Goal: Task Accomplishment & Management: Use online tool/utility

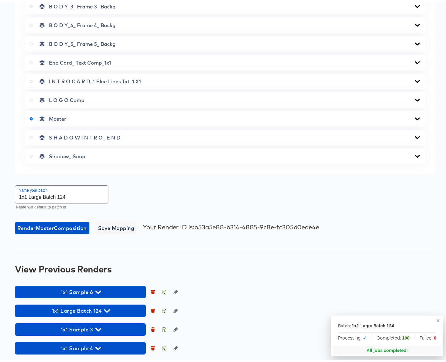
scroll to position [375, 0]
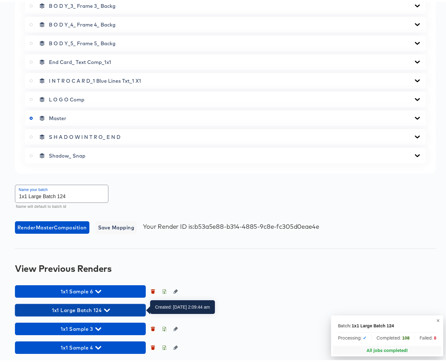
click at [104, 307] on icon "button" at bounding box center [107, 307] width 6 height 3
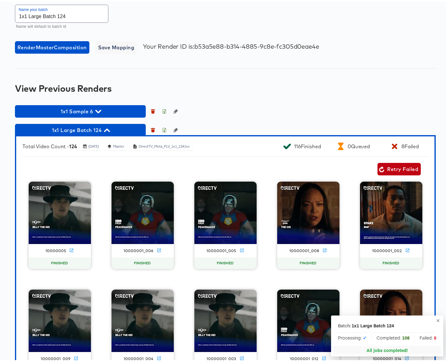
scroll to position [555, 0]
click at [389, 169] on span "Retry Failed" at bounding box center [399, 167] width 38 height 9
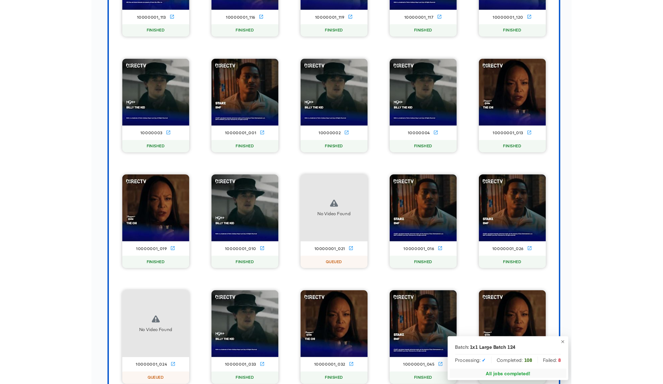
scroll to position [2308, 0]
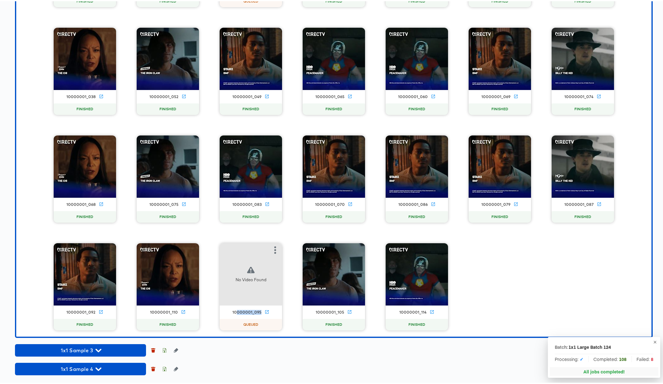
drag, startPoint x: 236, startPoint y: 312, endPoint x: 259, endPoint y: 313, distance: 23.7
click at [259, 313] on div "10000001_095" at bounding box center [250, 311] width 62 height 7
click at [254, 311] on div "10000001_095" at bounding box center [246, 311] width 29 height 5
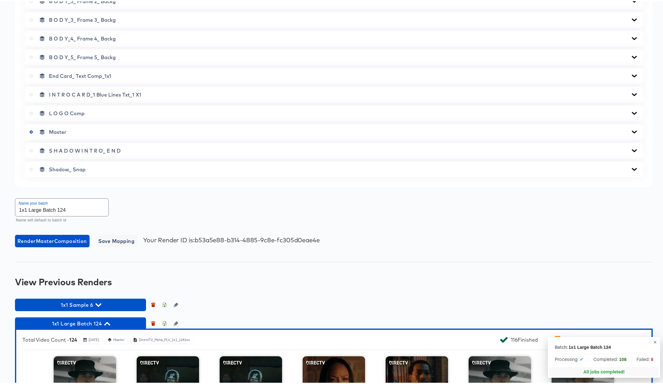
scroll to position [553, 0]
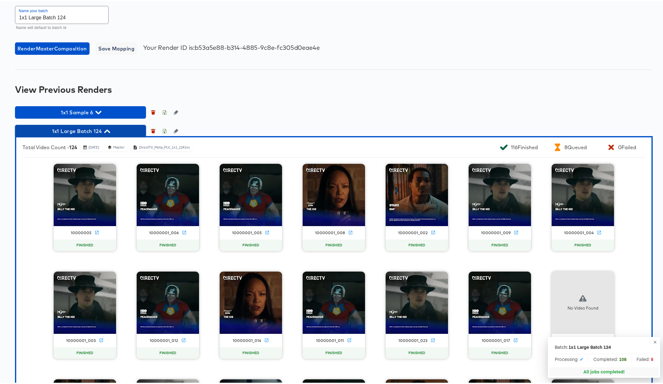
click at [104, 129] on icon "button" at bounding box center [107, 130] width 6 height 6
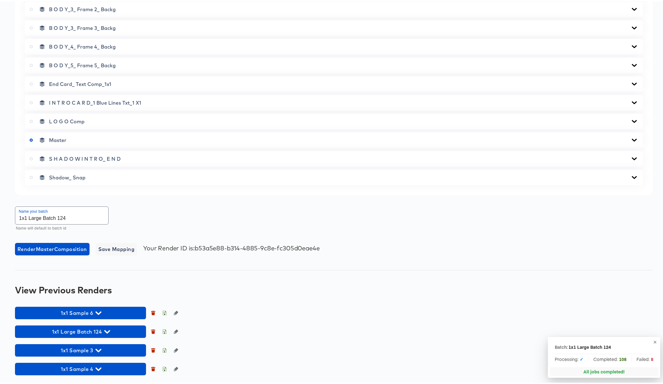
scroll to position [353, 0]
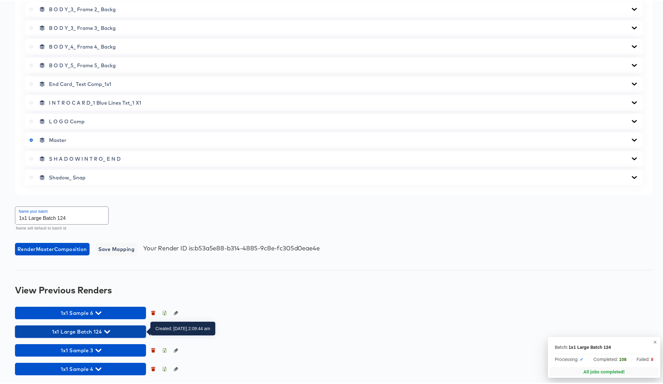
click at [110, 330] on icon "button" at bounding box center [107, 331] width 6 height 6
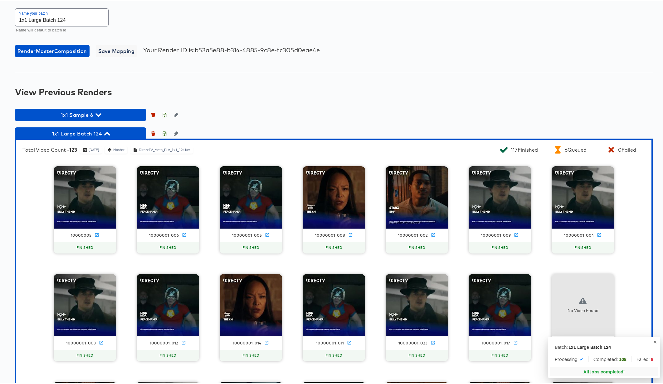
scroll to position [544, 0]
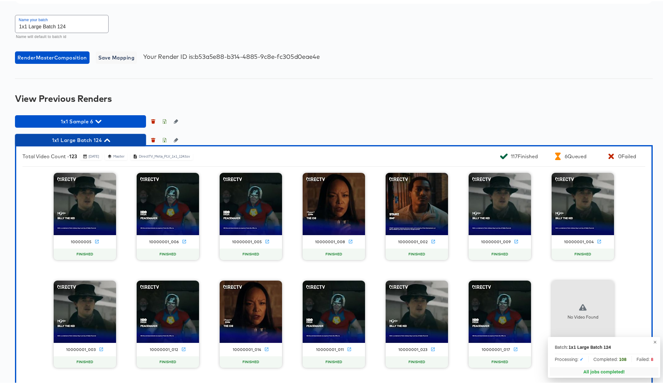
click at [107, 139] on icon "button" at bounding box center [107, 138] width 6 height 3
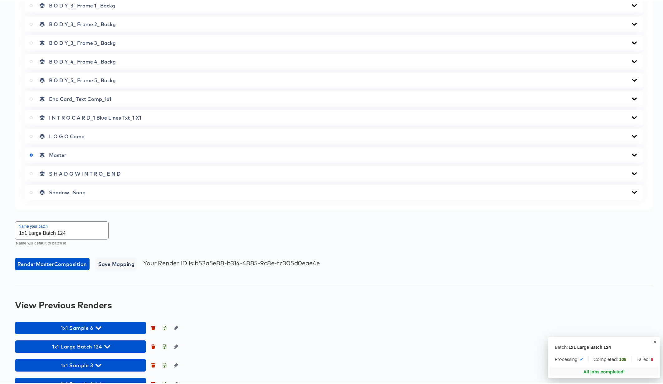
scroll to position [338, 0]
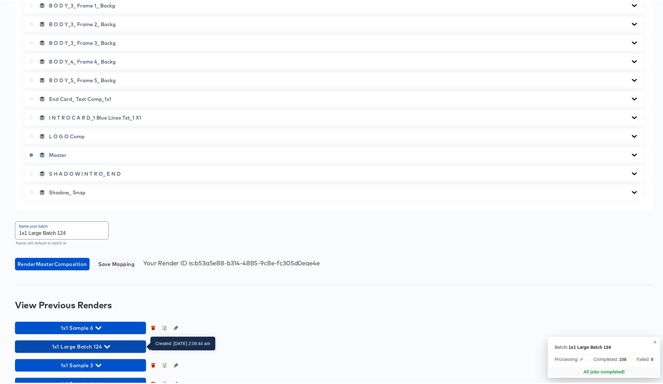
click at [107, 345] on icon "button" at bounding box center [107, 346] width 6 height 6
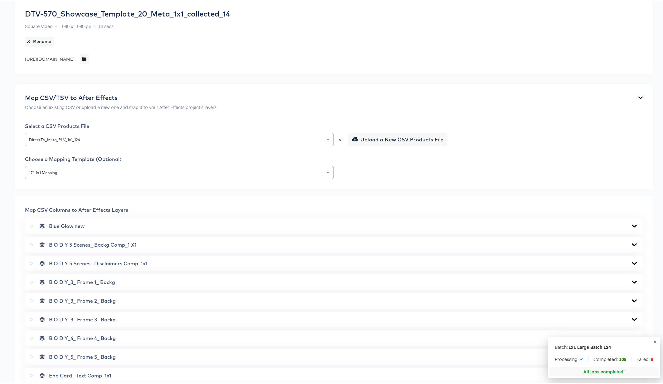
scroll to position [258, 0]
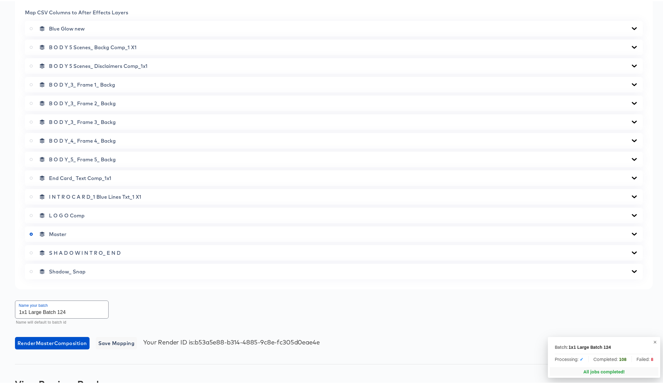
click at [446, 232] on icon at bounding box center [633, 233] width 7 height 5
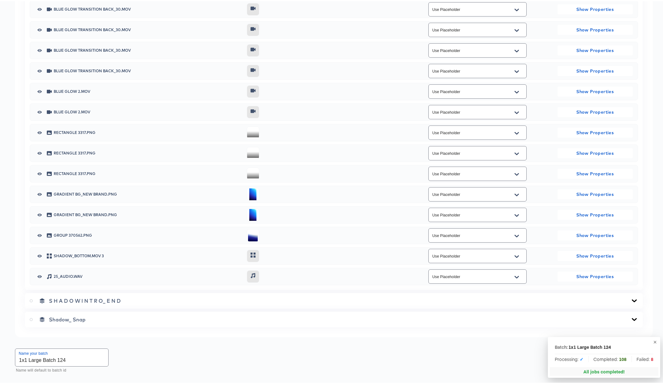
scroll to position [791, 0]
click at [446, 279] on div "Use Placeholder" at bounding box center [477, 274] width 98 height 14
click at [446, 275] on button "Open" at bounding box center [516, 275] width 9 height 10
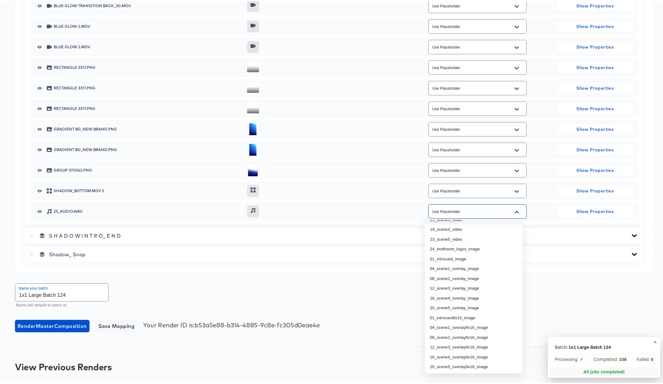
scroll to position [38, 0]
click at [446, 209] on div "Use Placeholder" at bounding box center [477, 210] width 151 height 17
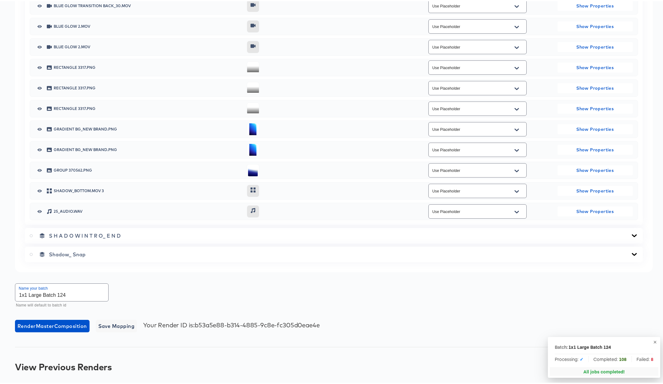
click at [446, 168] on icon "Open" at bounding box center [516, 169] width 4 height 5
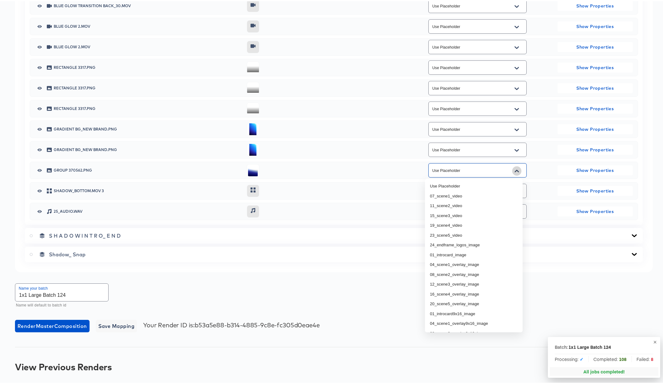
click at [446, 168] on icon "Close" at bounding box center [516, 169] width 4 height 5
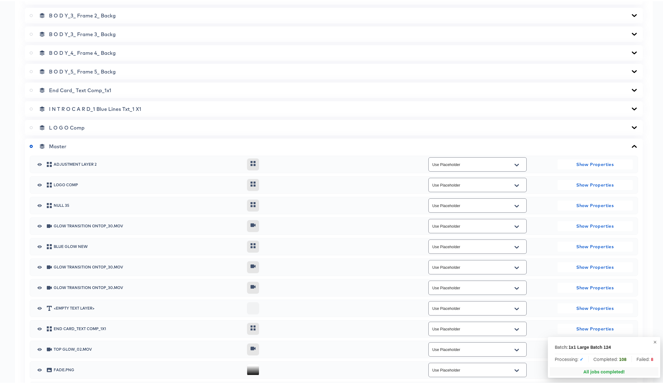
scroll to position [250, 0]
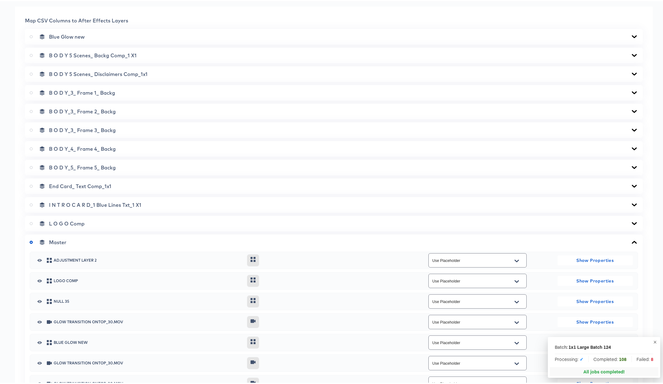
click at [446, 71] on icon at bounding box center [633, 72] width 7 height 5
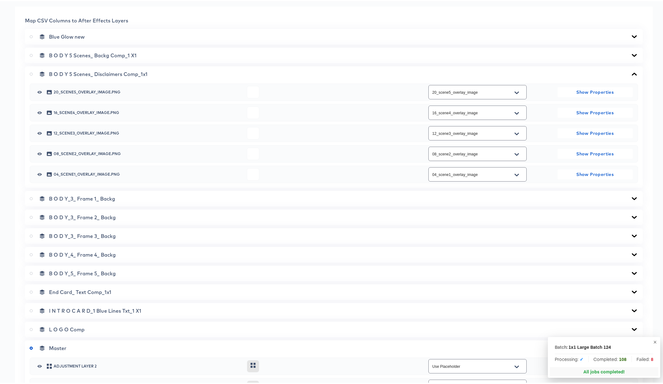
click at [446, 93] on icon "Open" at bounding box center [516, 91] width 4 height 5
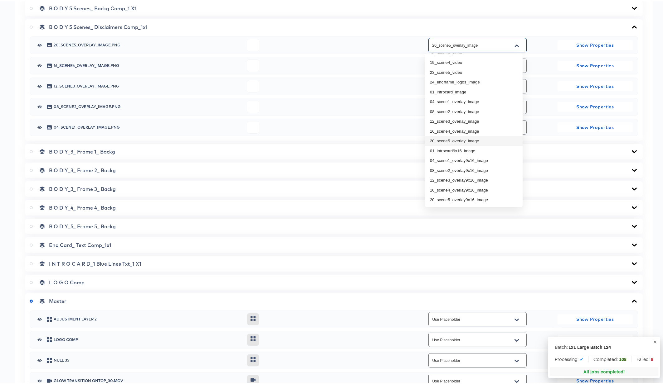
scroll to position [298, 0]
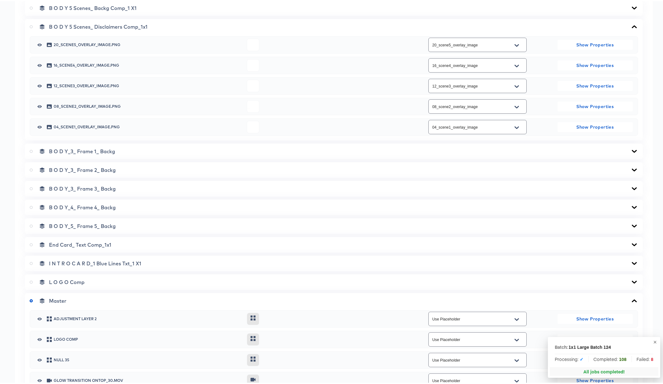
click at [446, 51] on div "20_scene5_overlay_image" at bounding box center [477, 43] width 151 height 17
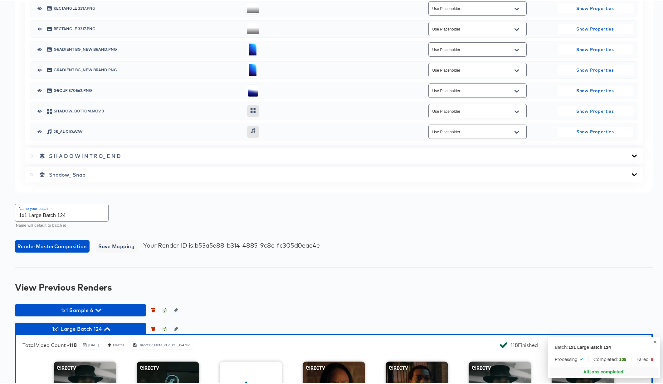
scroll to position [1155, 0]
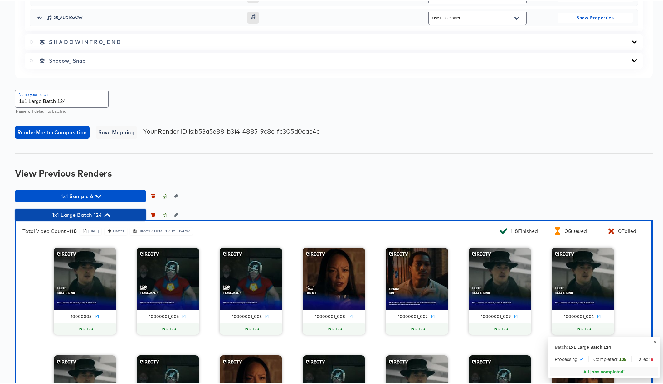
click at [109, 215] on icon "button" at bounding box center [107, 213] width 6 height 3
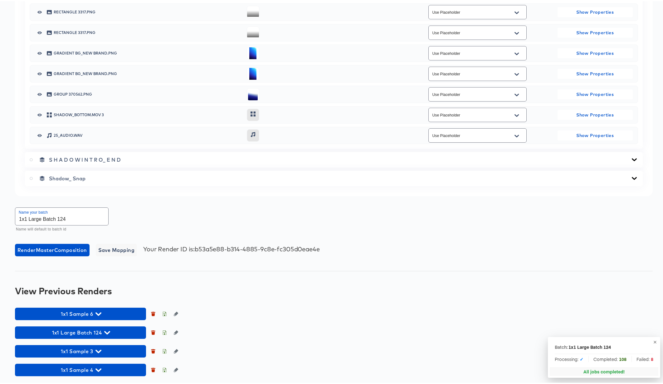
scroll to position [1037, 0]
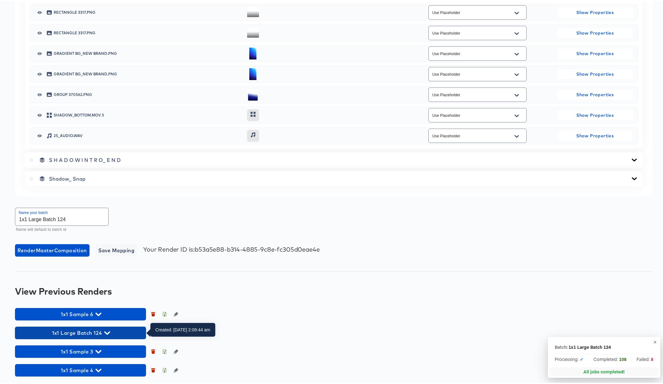
click at [107, 331] on icon "button" at bounding box center [107, 332] width 6 height 6
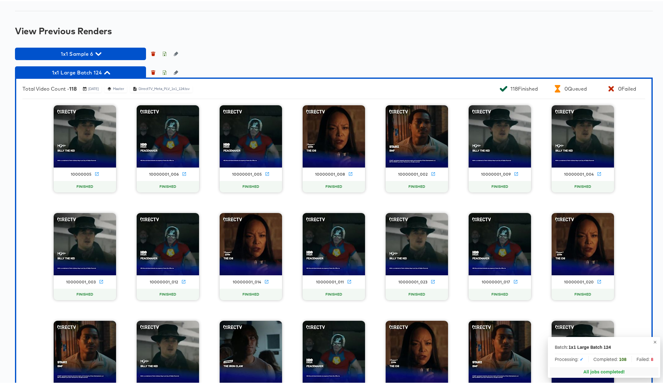
scroll to position [1299, 0]
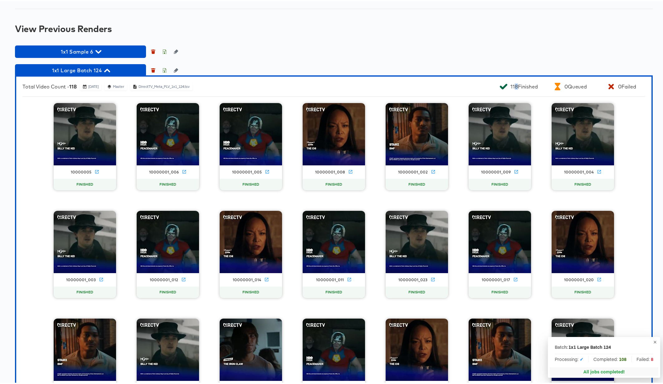
click at [446, 85] on div "118 Finished" at bounding box center [523, 85] width 27 height 6
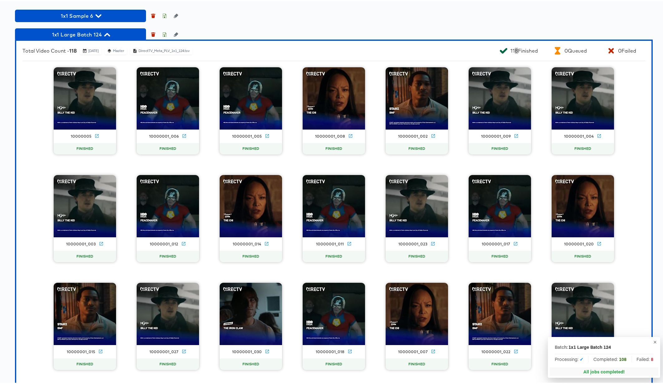
scroll to position [1332, 0]
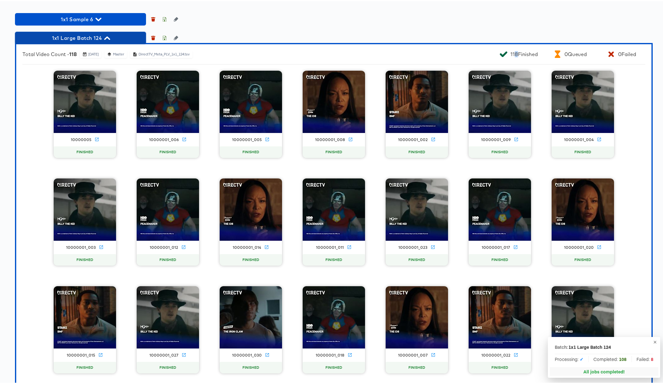
click at [104, 37] on span "1x1 Large Batch 124" at bounding box center [80, 36] width 125 height 9
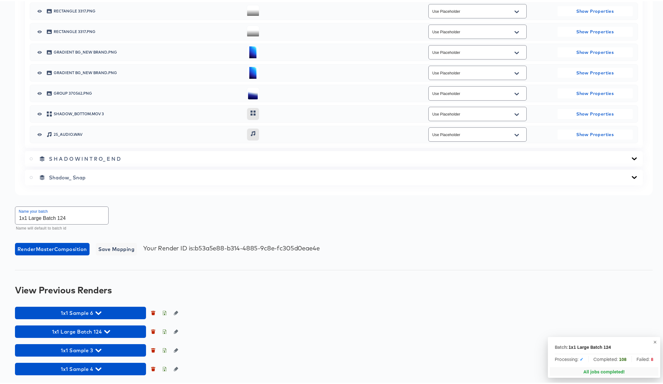
scroll to position [1038, 0]
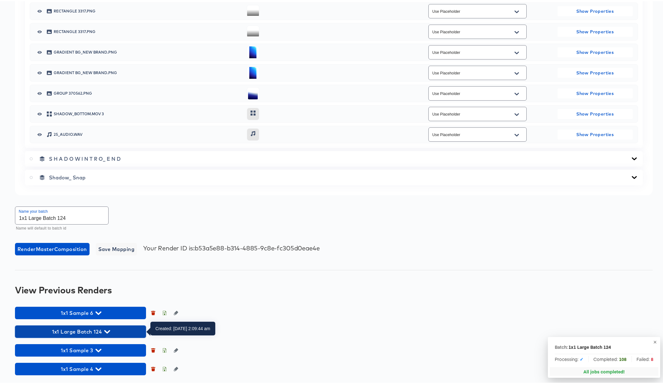
click at [108, 330] on icon "button" at bounding box center [107, 331] width 6 height 6
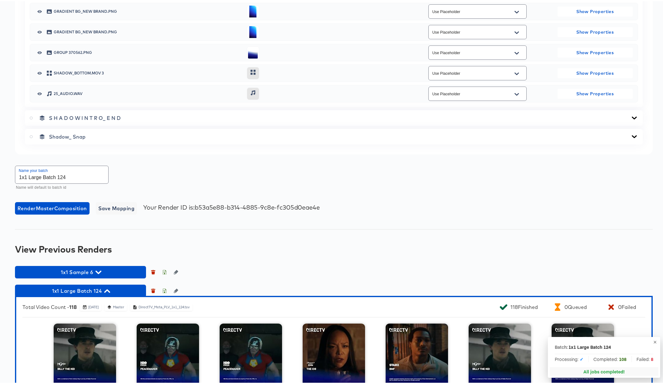
scroll to position [1105, 0]
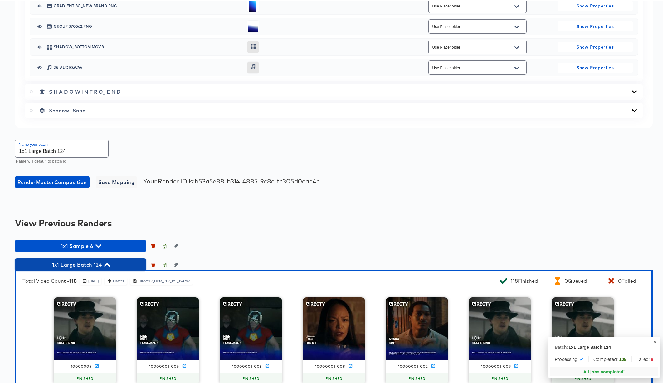
click at [107, 263] on icon "button" at bounding box center [107, 263] width 6 height 3
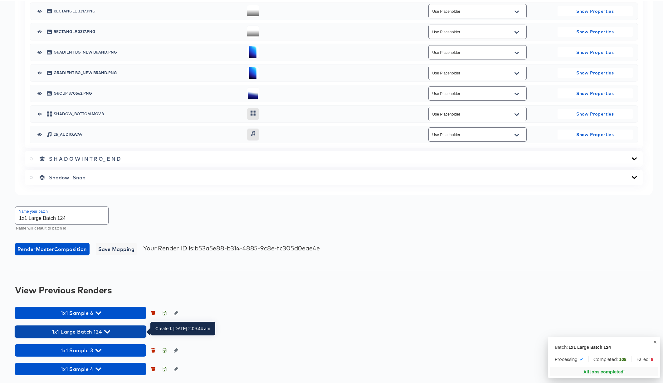
click at [113, 330] on span "1x1 Large Batch 124" at bounding box center [80, 330] width 125 height 9
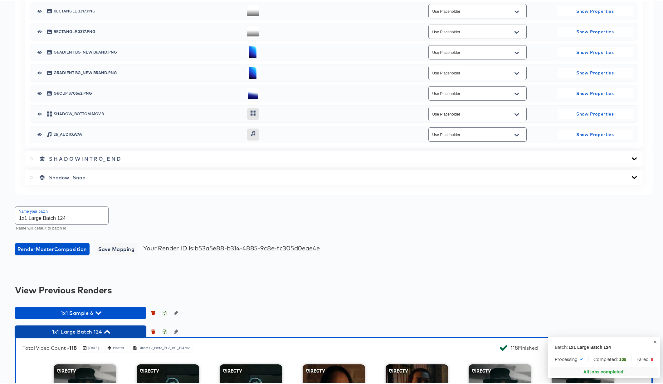
click at [109, 330] on icon "button" at bounding box center [107, 331] width 6 height 6
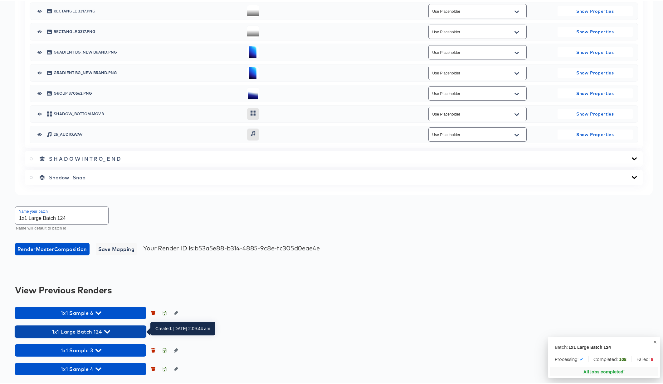
click at [106, 330] on icon "button" at bounding box center [107, 331] width 6 height 6
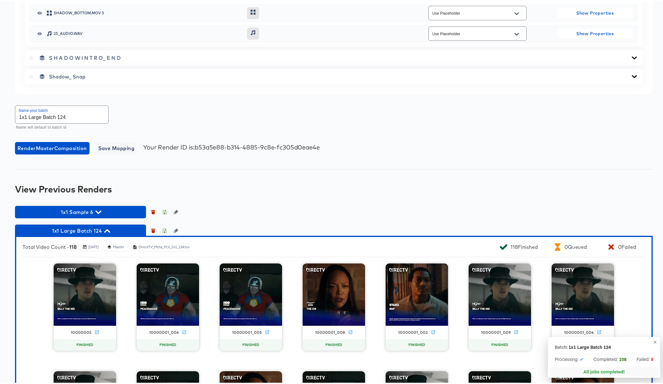
scroll to position [1199, 0]
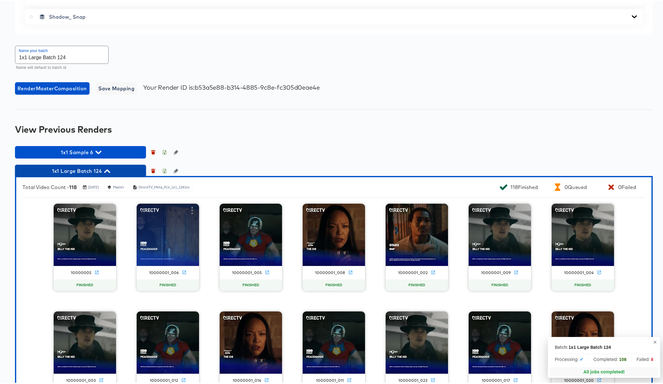
click at [106, 169] on icon "button" at bounding box center [107, 170] width 6 height 6
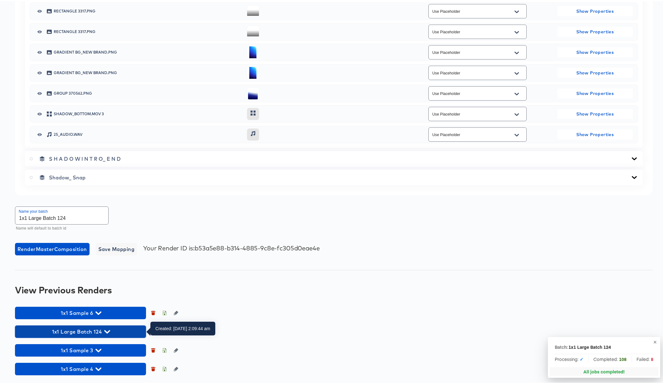
click at [106, 330] on icon "button" at bounding box center [107, 330] width 6 height 3
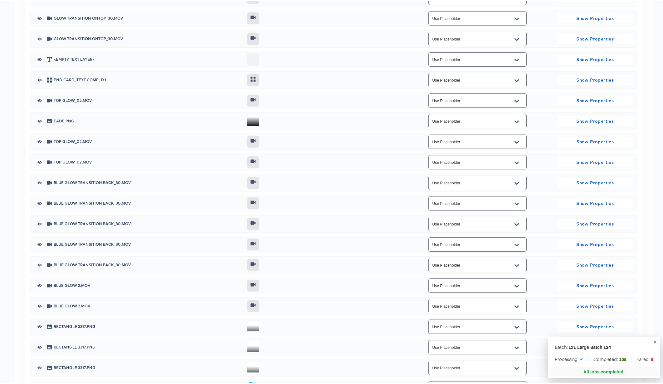
scroll to position [701, 0]
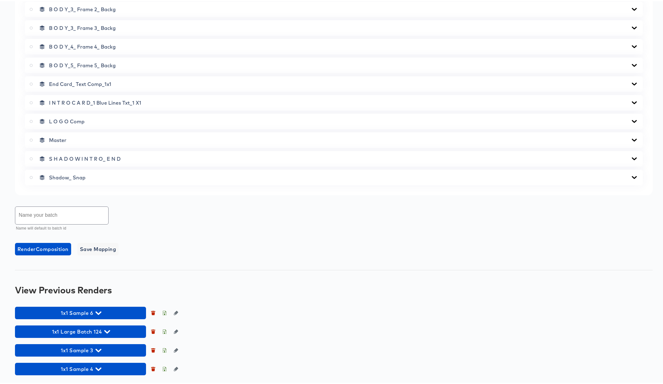
scroll to position [353, 0]
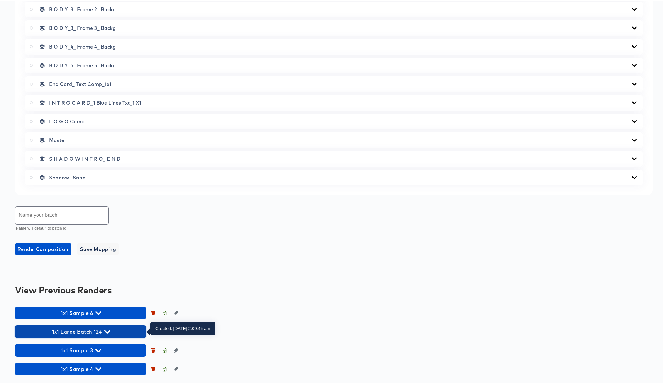
click at [105, 330] on icon "button" at bounding box center [107, 330] width 6 height 3
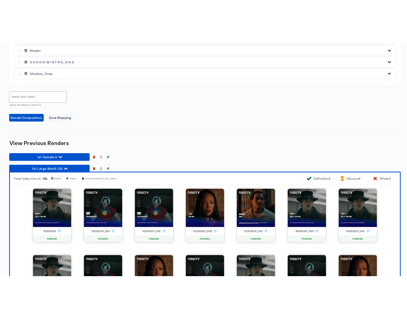
scroll to position [516, 0]
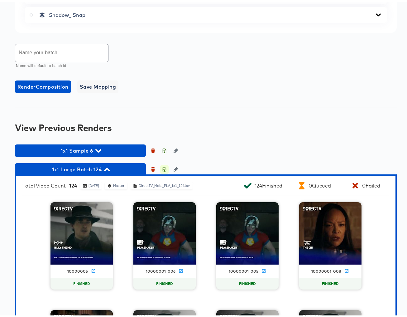
click at [163, 170] on icon "button" at bounding box center [164, 167] width 4 height 4
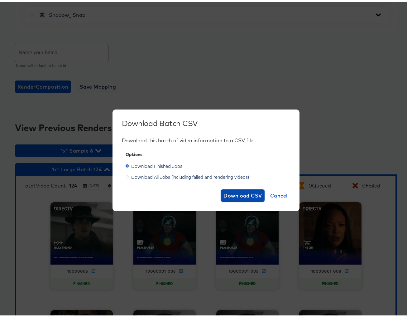
click at [246, 193] on span "Download CSV" at bounding box center [243, 193] width 39 height 9
